Goal: Check status: Check status

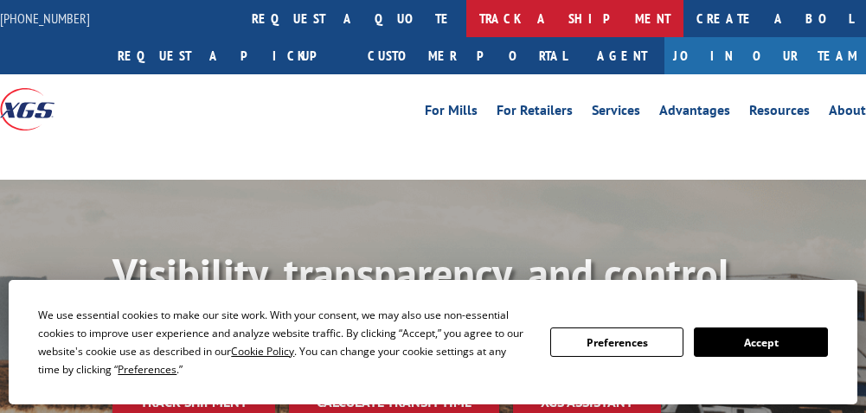
click at [466, 18] on link "track a shipment" at bounding box center [574, 18] width 217 height 37
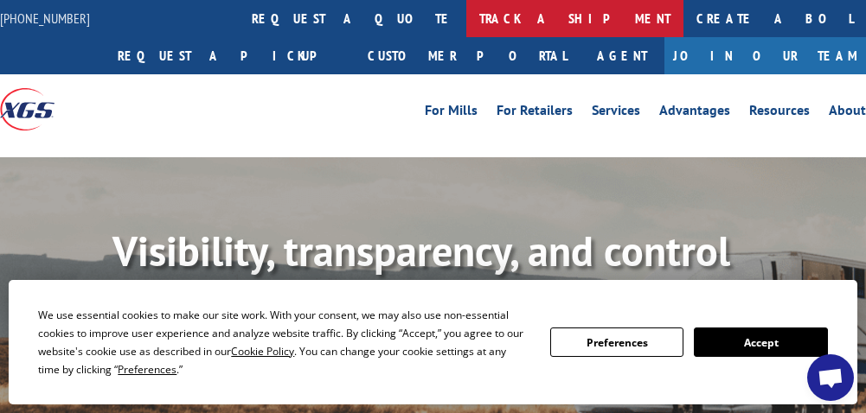
click at [466, 18] on link "track a shipment" at bounding box center [574, 18] width 217 height 37
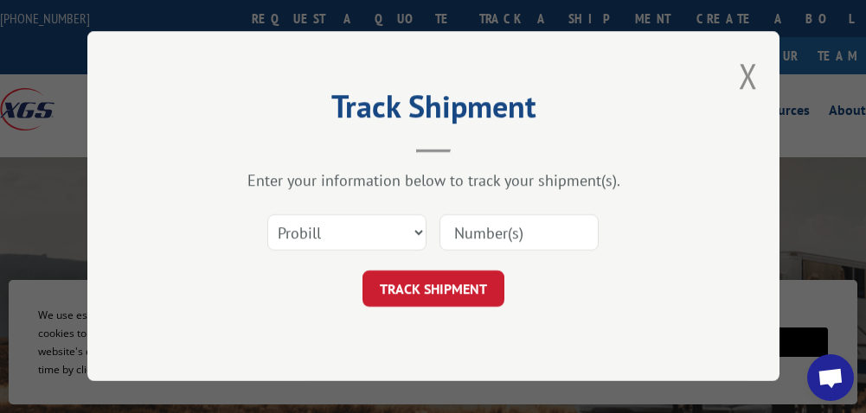
click at [499, 238] on input at bounding box center [518, 233] width 159 height 36
paste input "17496776"
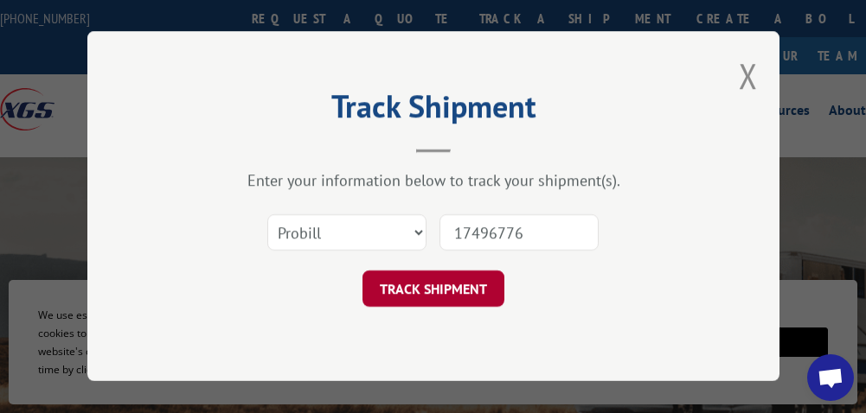
type input "17496776"
click at [463, 290] on button "TRACK SHIPMENT" at bounding box center [433, 290] width 142 height 36
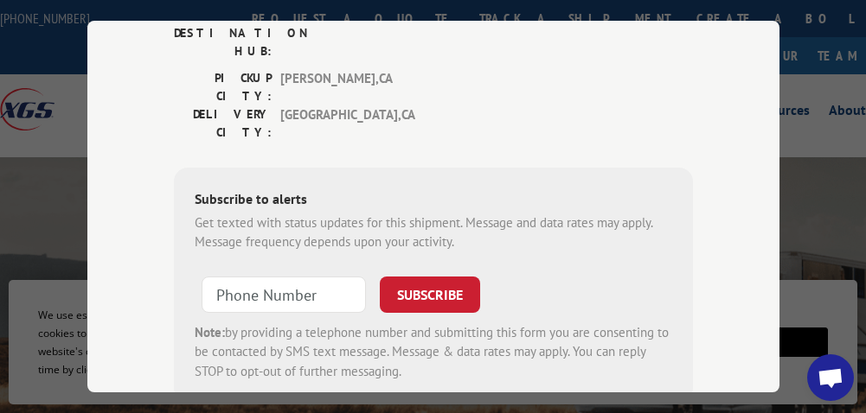
scroll to position [86, 0]
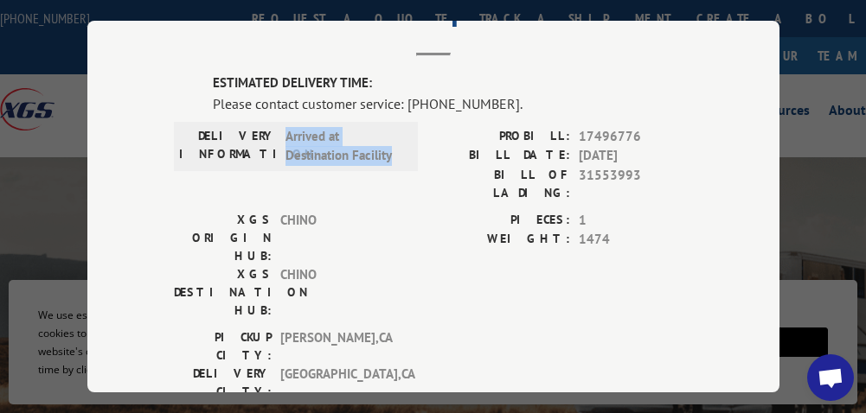
drag, startPoint x: 280, startPoint y: 126, endPoint x: 404, endPoint y: 152, distance: 126.3
click at [404, 152] on div "DELIVERY INFORMATION: Arrived at Destination Facility" at bounding box center [295, 145] width 233 height 39
copy span "Arrived at Destination Facility"
